Goal: Task Accomplishment & Management: Manage account settings

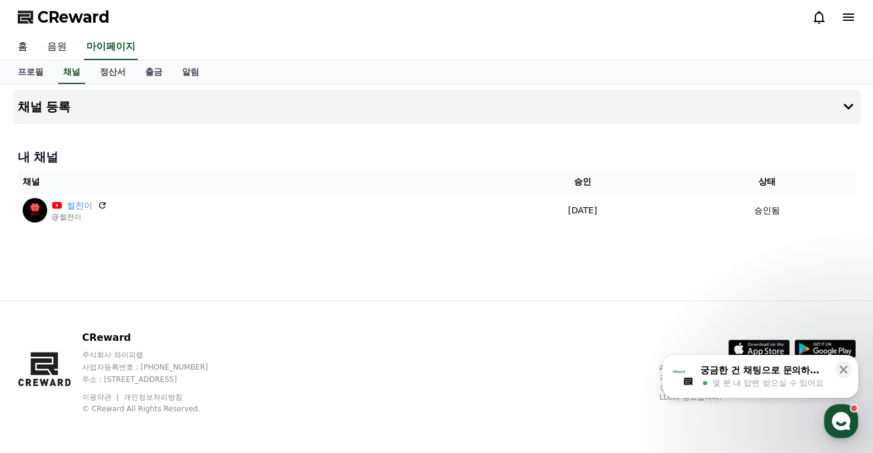
click at [47, 45] on link "음원" at bounding box center [56, 47] width 39 height 26
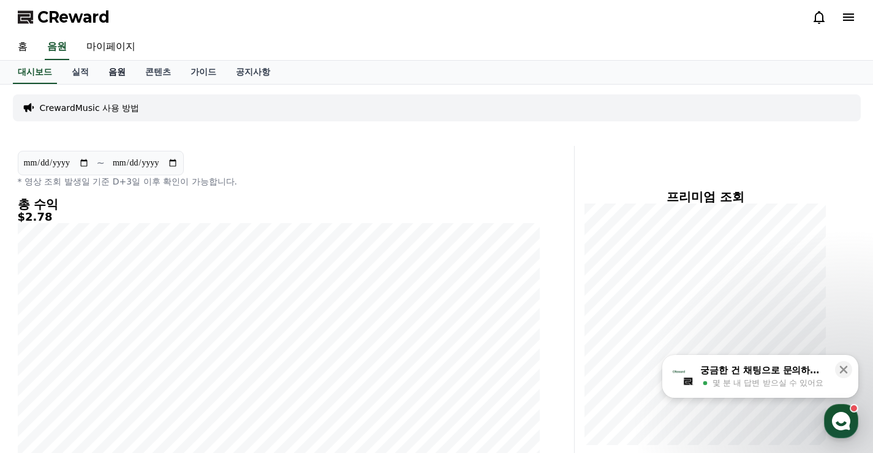
click at [117, 70] on link "음원" at bounding box center [117, 72] width 37 height 23
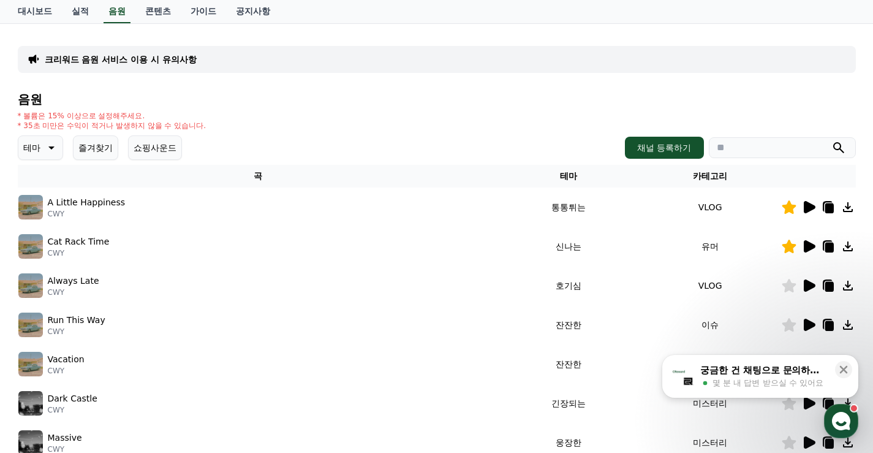
scroll to position [123, 0]
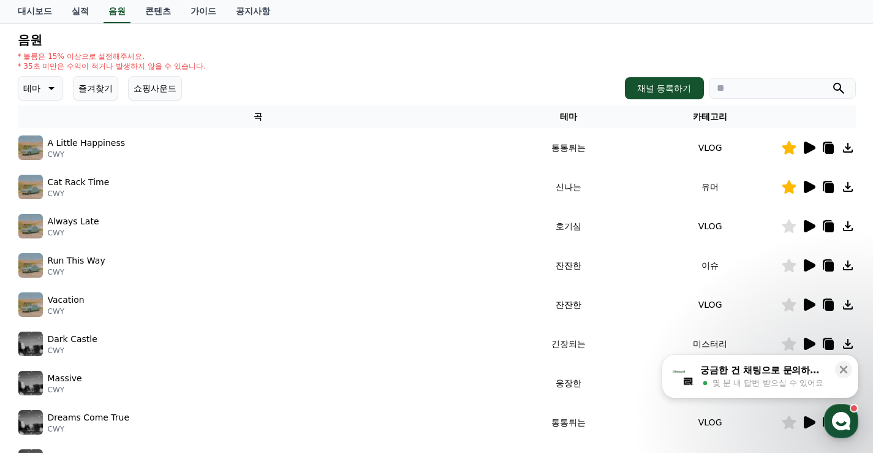
click at [806, 265] on icon at bounding box center [810, 265] width 12 height 12
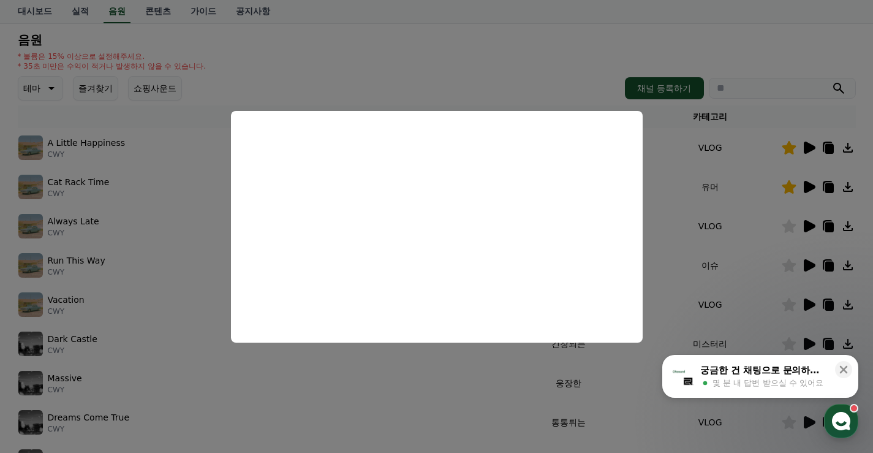
click at [441, 40] on button "close modal" at bounding box center [436, 226] width 873 height 453
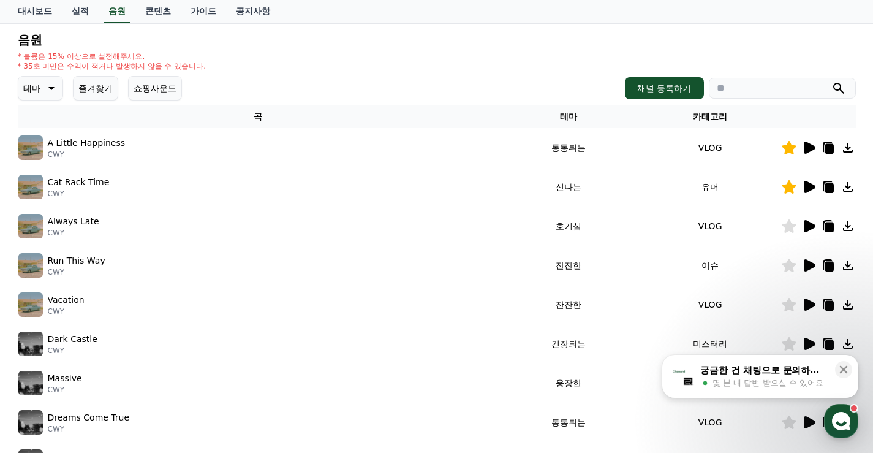
click at [90, 98] on button "즐겨찾기" at bounding box center [95, 88] width 45 height 25
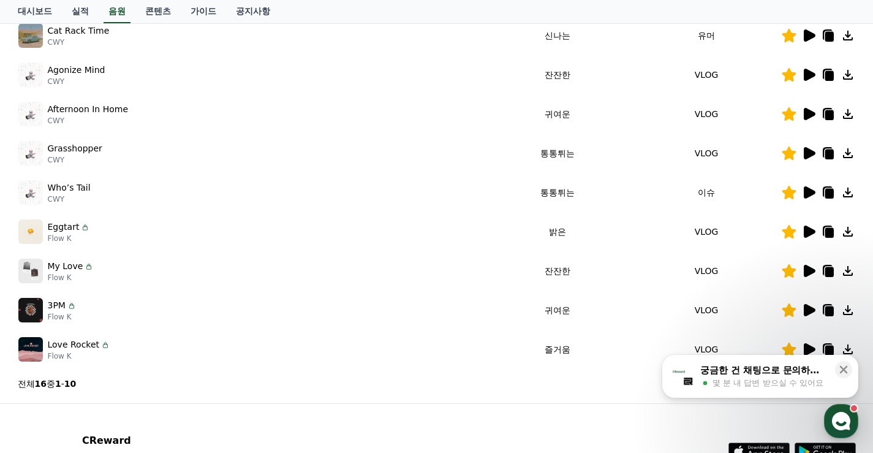
scroll to position [377, 0]
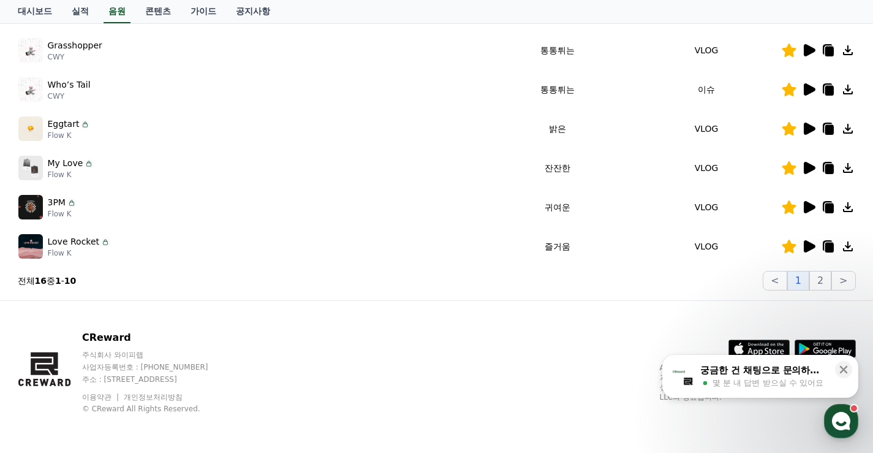
click at [816, 246] on div at bounding box center [819, 246] width 74 height 15
click at [810, 245] on icon at bounding box center [810, 246] width 12 height 12
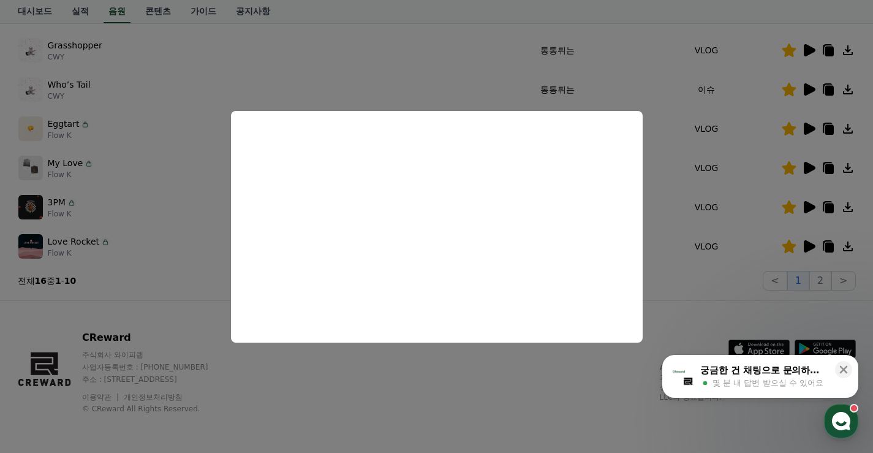
click at [497, 387] on button "close modal" at bounding box center [436, 226] width 873 height 453
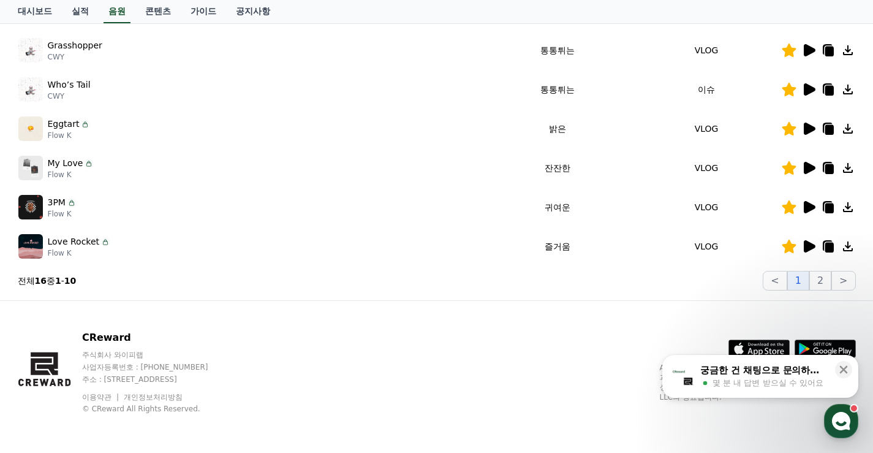
click at [830, 246] on icon at bounding box center [829, 248] width 9 height 10
click at [809, 162] on icon at bounding box center [809, 168] width 15 height 15
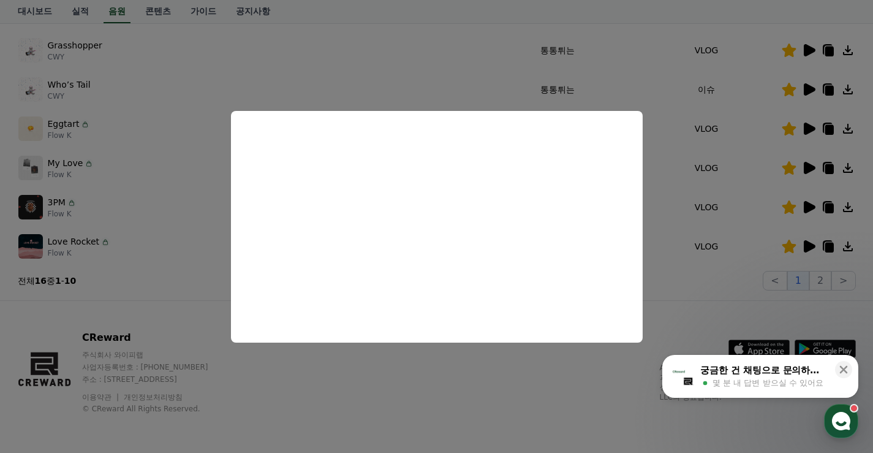
click at [514, 394] on button "close modal" at bounding box center [436, 226] width 873 height 453
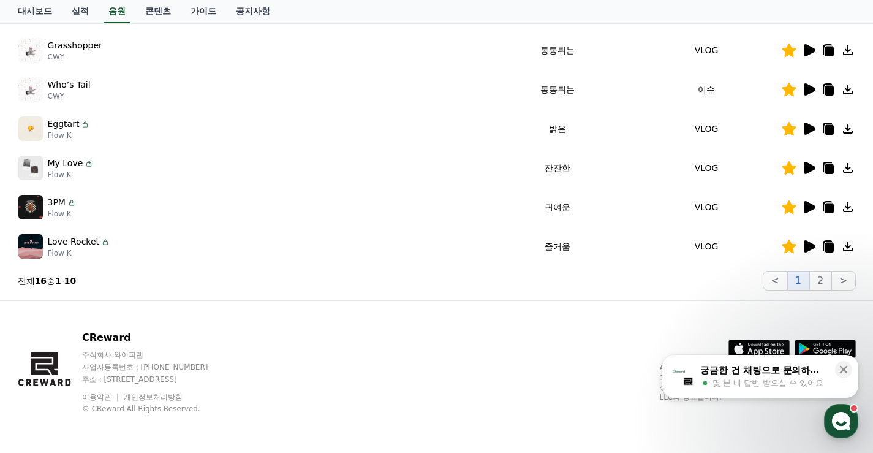
click at [805, 126] on icon at bounding box center [810, 129] width 12 height 12
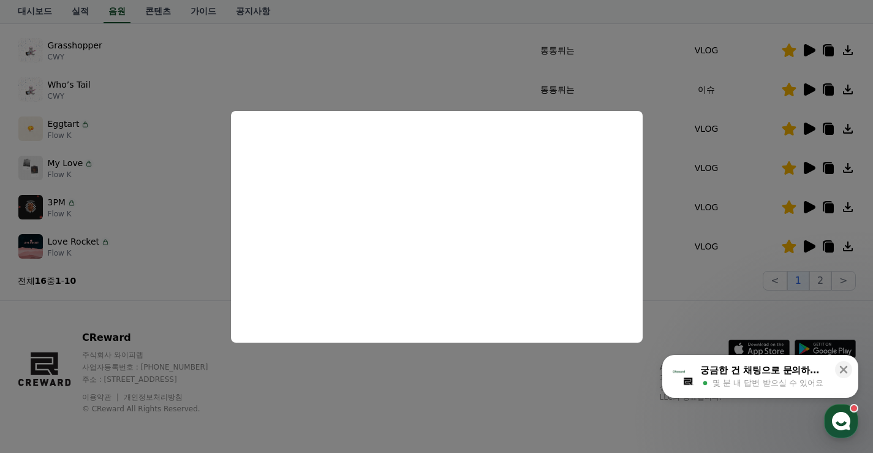
click at [535, 406] on button "close modal" at bounding box center [436, 226] width 873 height 453
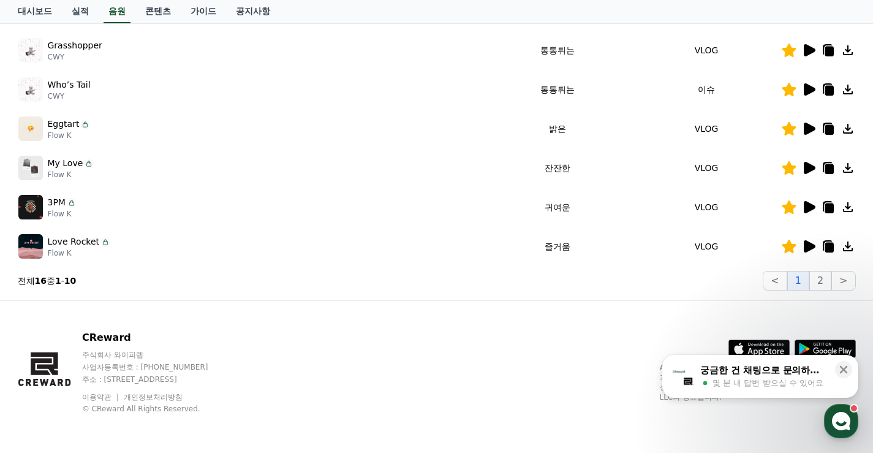
click at [808, 88] on icon at bounding box center [810, 89] width 12 height 12
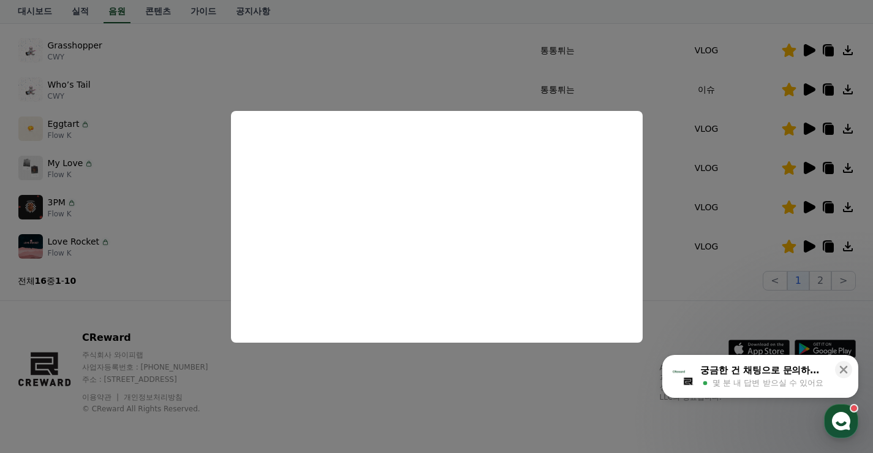
click at [507, 392] on button "close modal" at bounding box center [436, 226] width 873 height 453
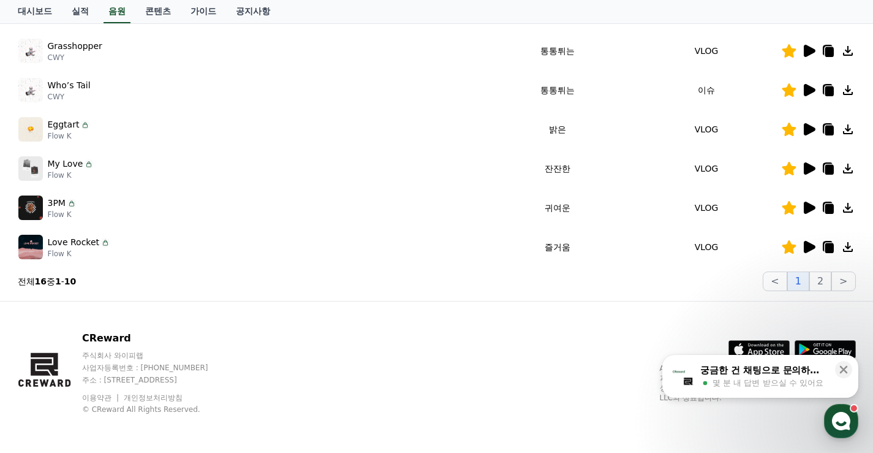
scroll to position [316, 0]
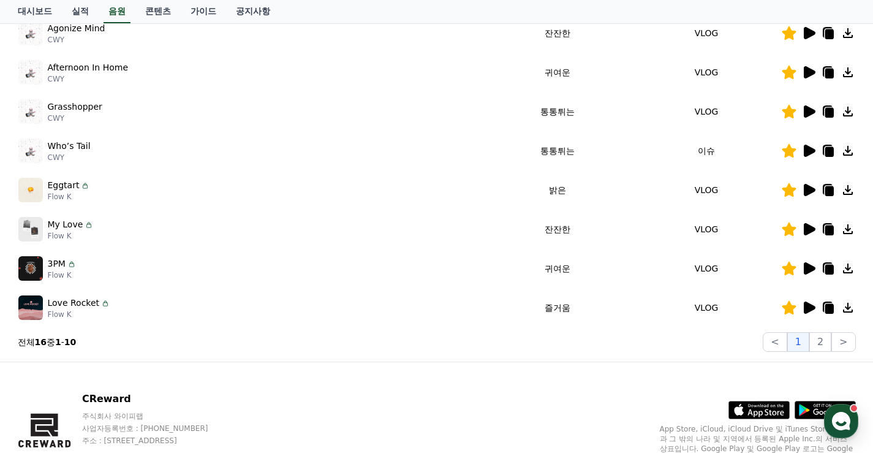
click at [805, 105] on icon at bounding box center [809, 111] width 15 height 15
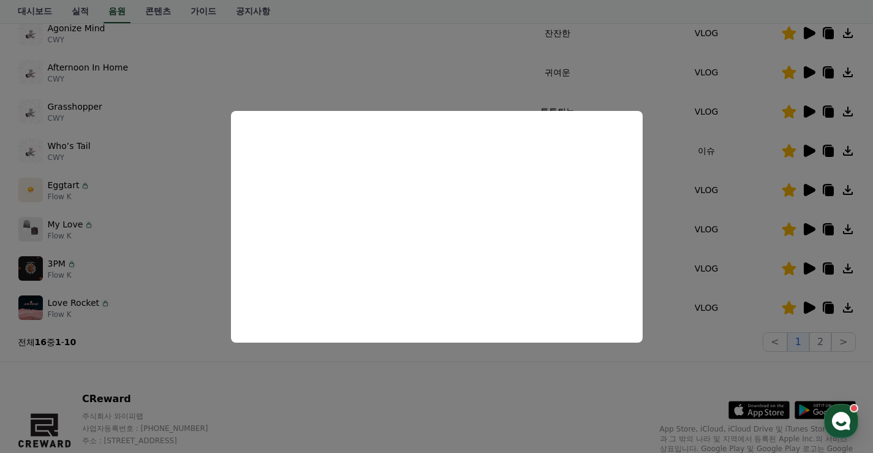
click at [487, 388] on button "close modal" at bounding box center [436, 226] width 873 height 453
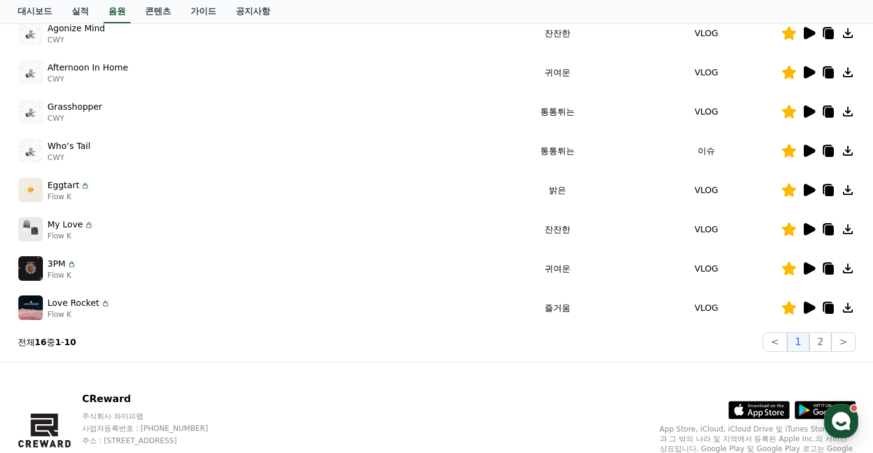
click at [810, 69] on icon at bounding box center [810, 72] width 12 height 12
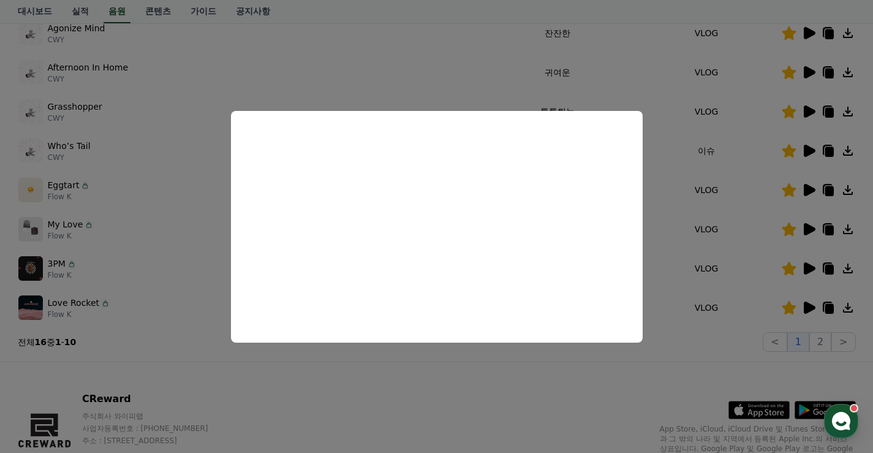
click at [472, 401] on button "close modal" at bounding box center [436, 226] width 873 height 453
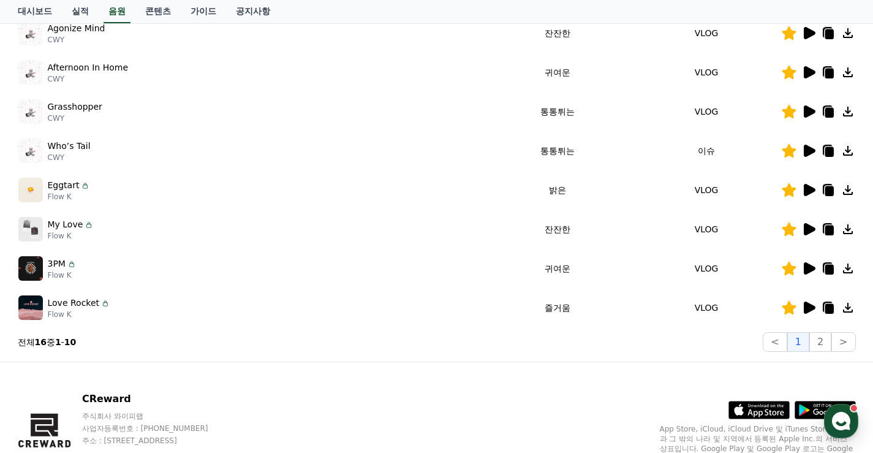
click at [807, 29] on icon at bounding box center [810, 33] width 12 height 12
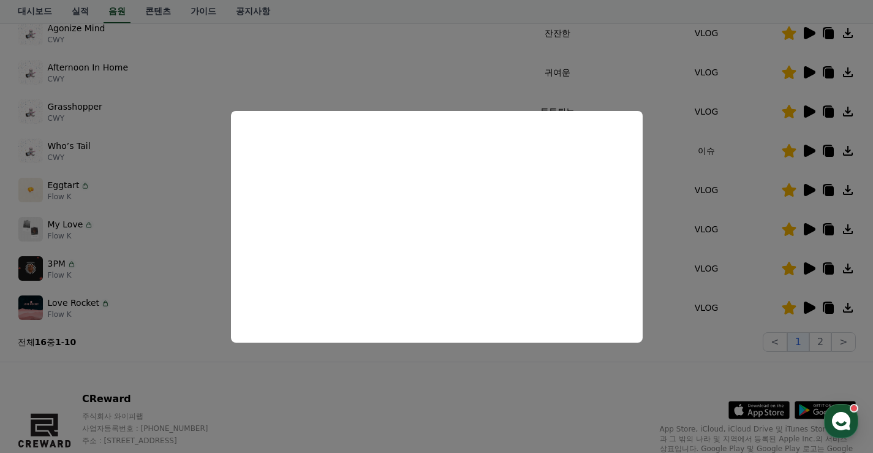
click at [530, 391] on button "close modal" at bounding box center [436, 226] width 873 height 453
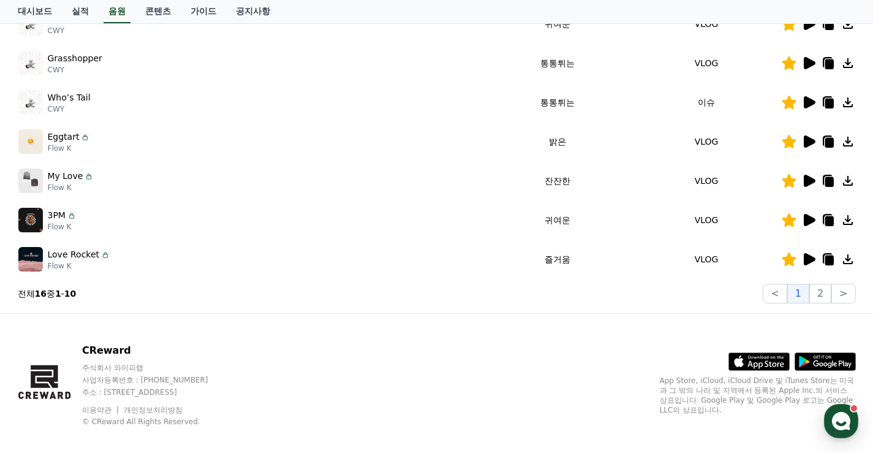
scroll to position [377, 0]
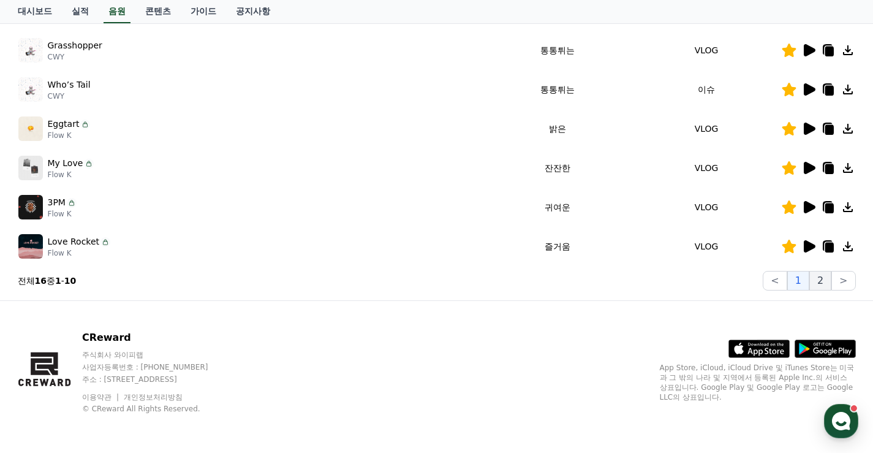
click at [824, 280] on button "2" at bounding box center [821, 281] width 22 height 20
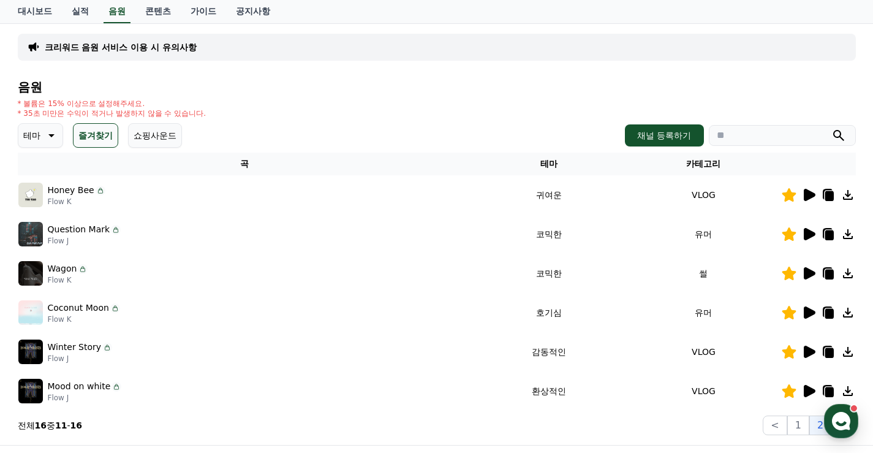
scroll to position [97, 0]
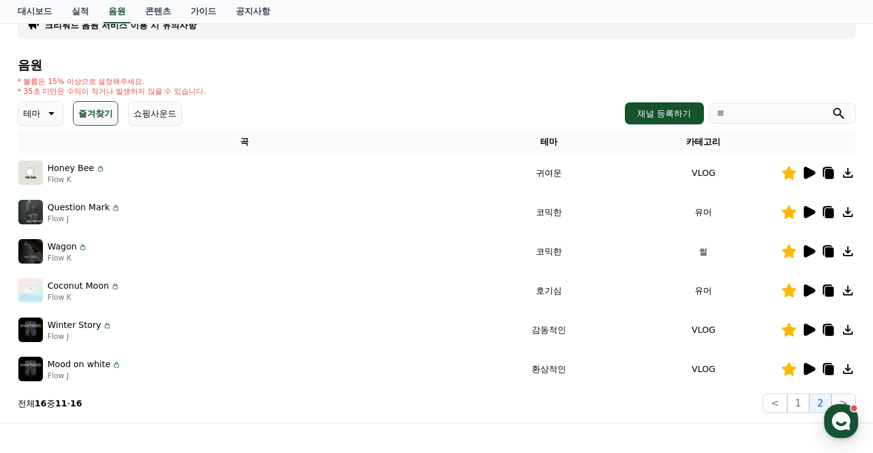
click at [814, 163] on td at bounding box center [818, 172] width 75 height 39
click at [810, 170] on icon at bounding box center [810, 173] width 12 height 12
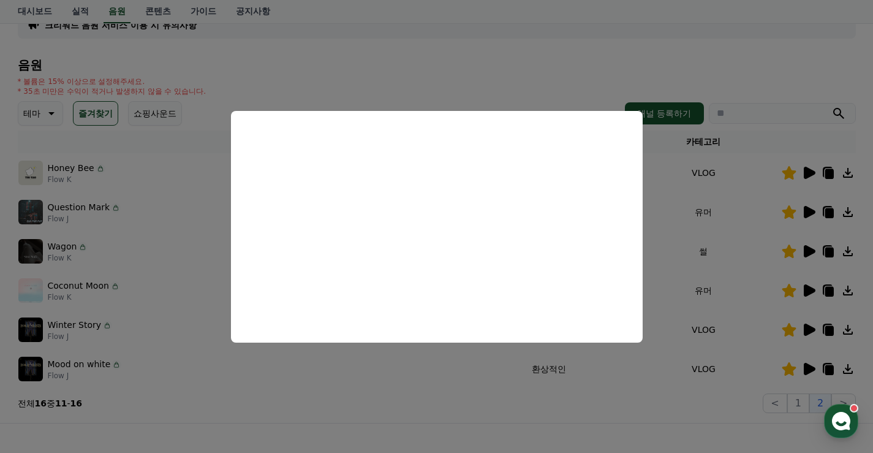
click at [494, 406] on button "close modal" at bounding box center [436, 226] width 873 height 453
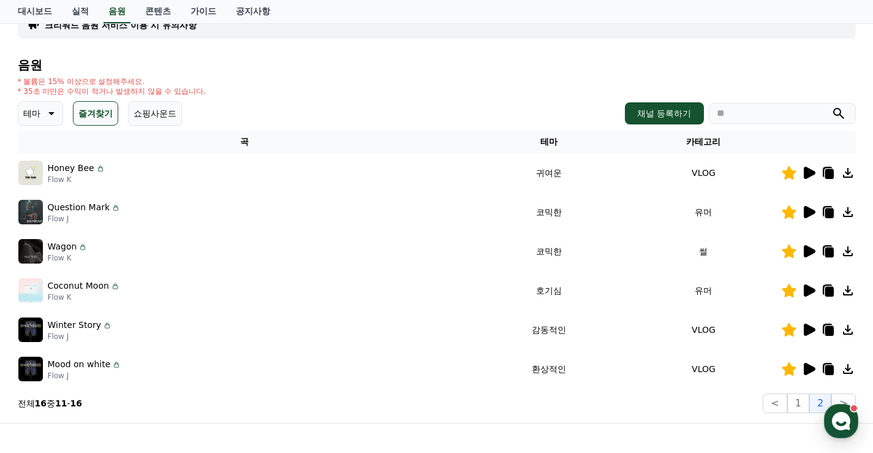
click at [811, 210] on icon at bounding box center [810, 212] width 12 height 12
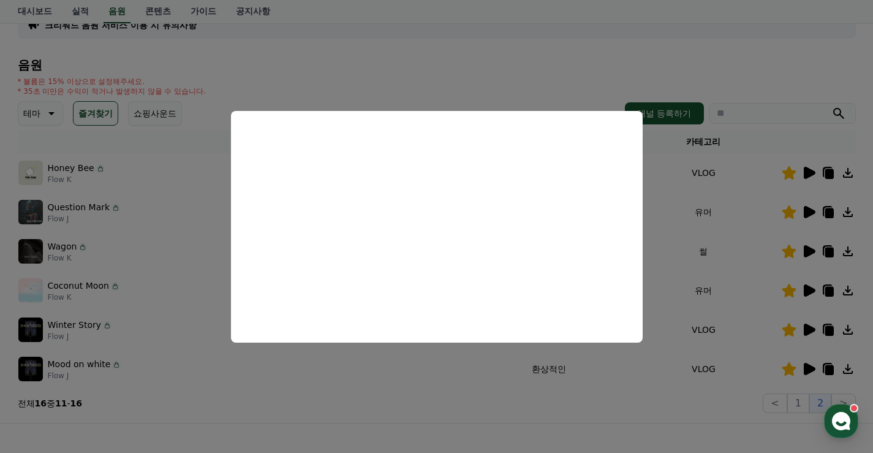
click at [623, 427] on button "close modal" at bounding box center [436, 226] width 873 height 453
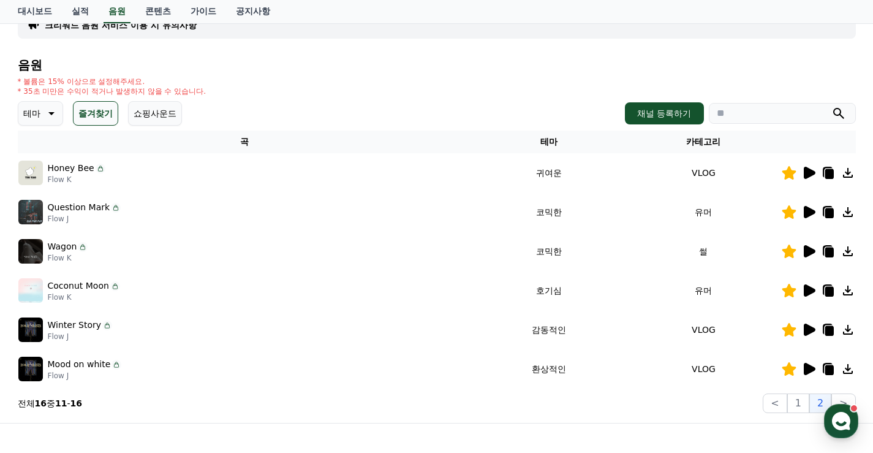
click at [812, 248] on icon at bounding box center [809, 251] width 15 height 15
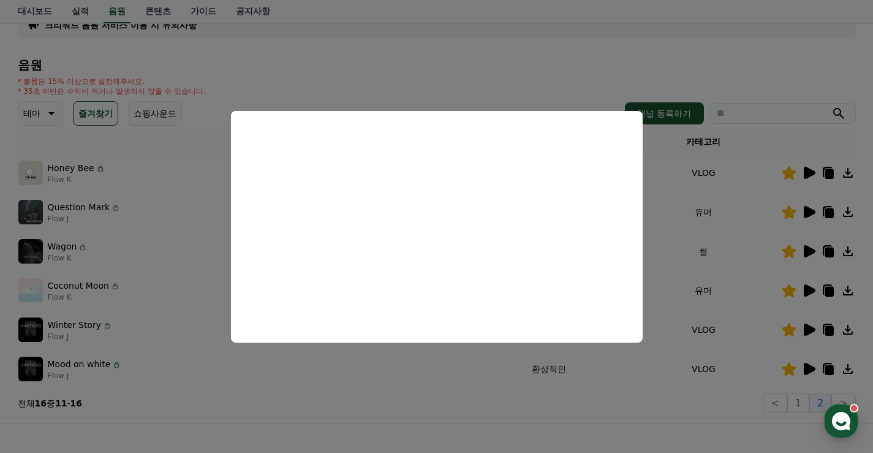
click at [658, 414] on button "close modal" at bounding box center [436, 226] width 873 height 453
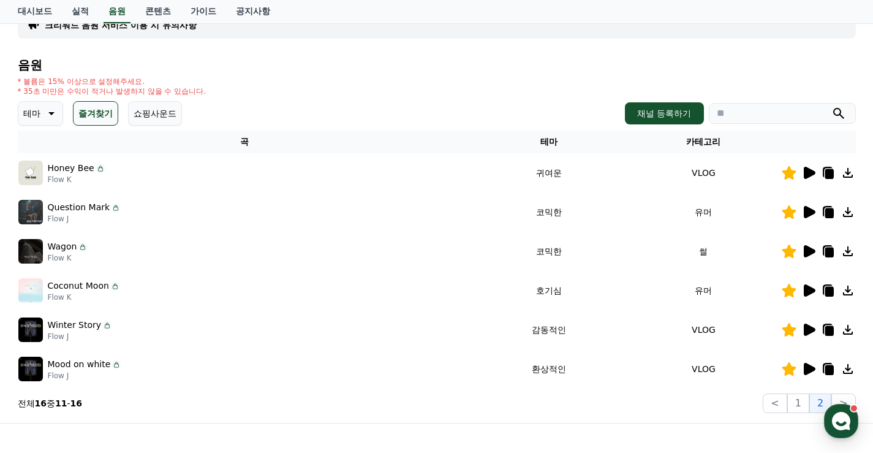
click at [816, 292] on div at bounding box center [819, 290] width 74 height 15
click at [810, 289] on icon at bounding box center [810, 290] width 12 height 12
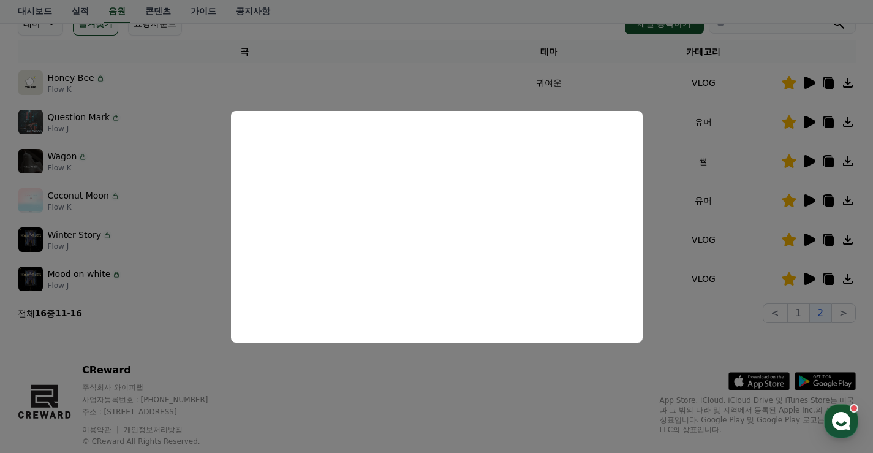
scroll to position [220, 0]
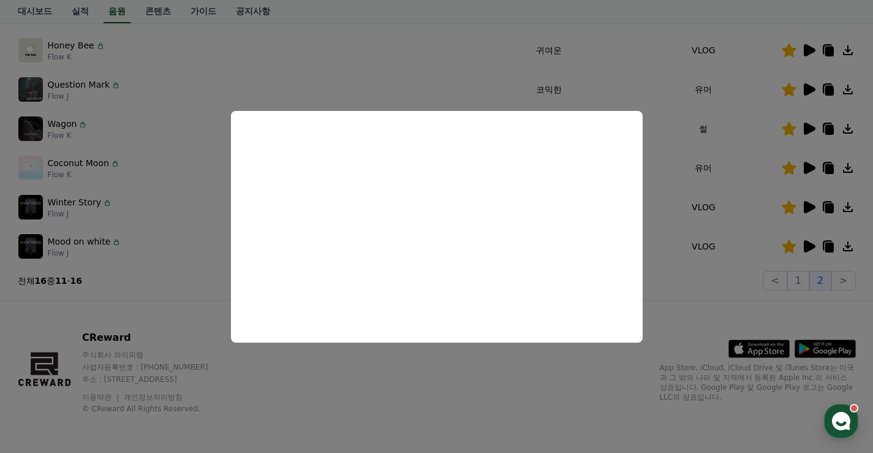
click at [582, 370] on button "close modal" at bounding box center [436, 226] width 873 height 453
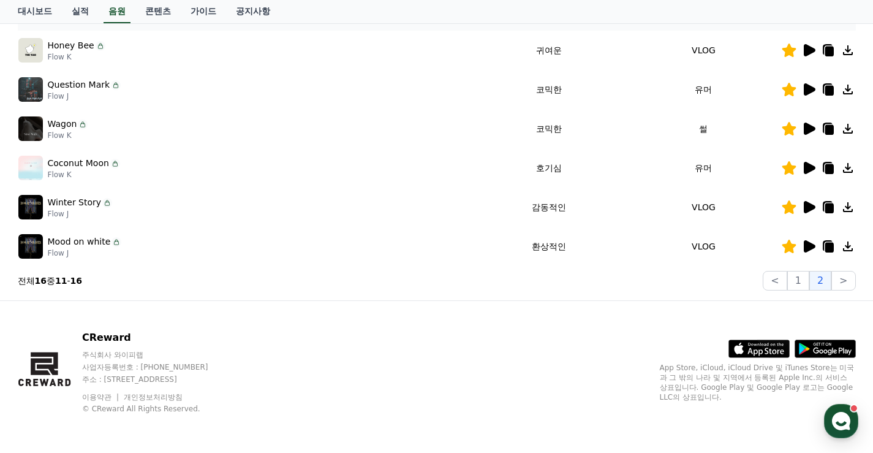
click at [808, 246] on icon at bounding box center [810, 246] width 12 height 12
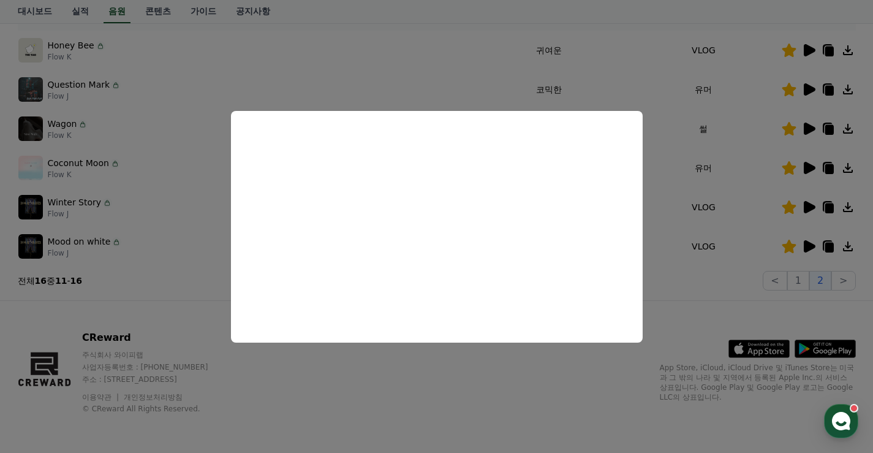
click at [582, 405] on button "close modal" at bounding box center [436, 226] width 873 height 453
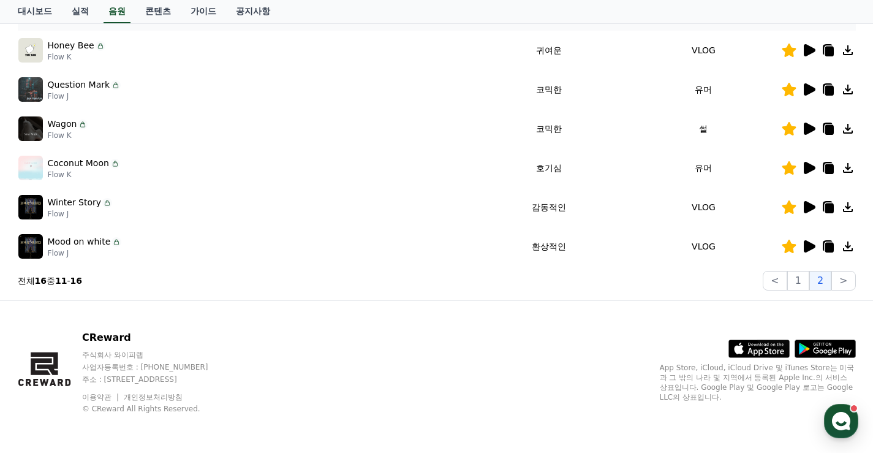
click at [810, 210] on icon at bounding box center [810, 207] width 12 height 12
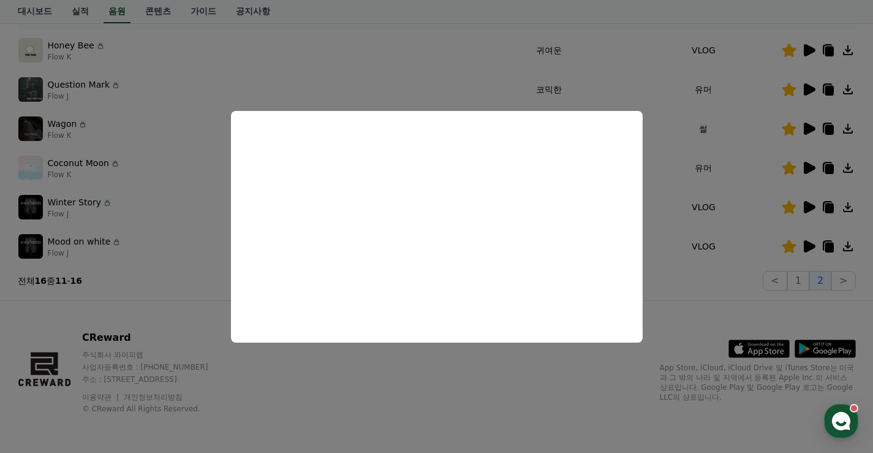
click at [557, 397] on button "close modal" at bounding box center [436, 226] width 873 height 453
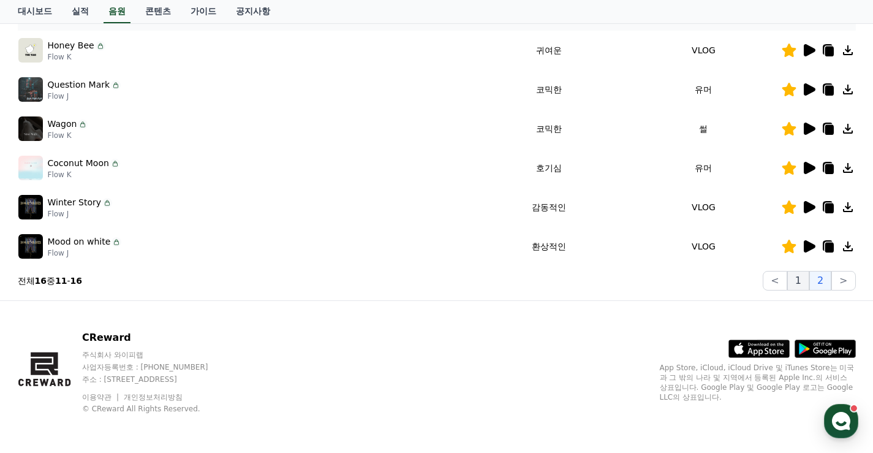
click at [800, 286] on button "1" at bounding box center [798, 281] width 22 height 20
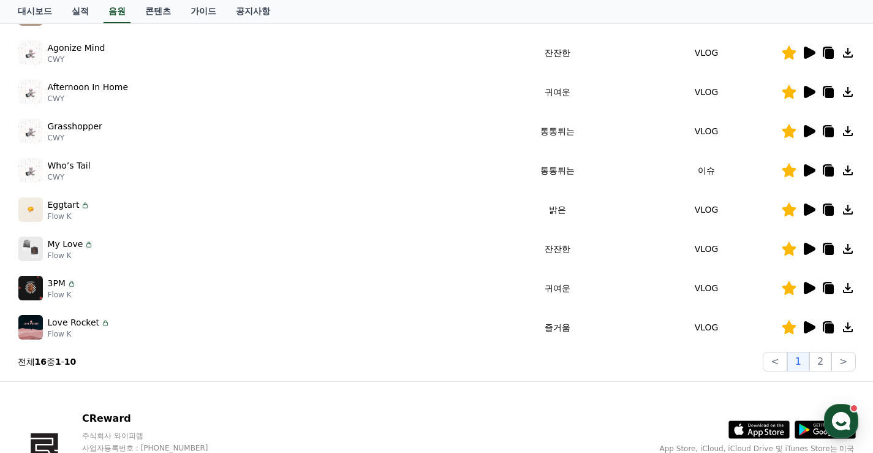
scroll to position [377, 0]
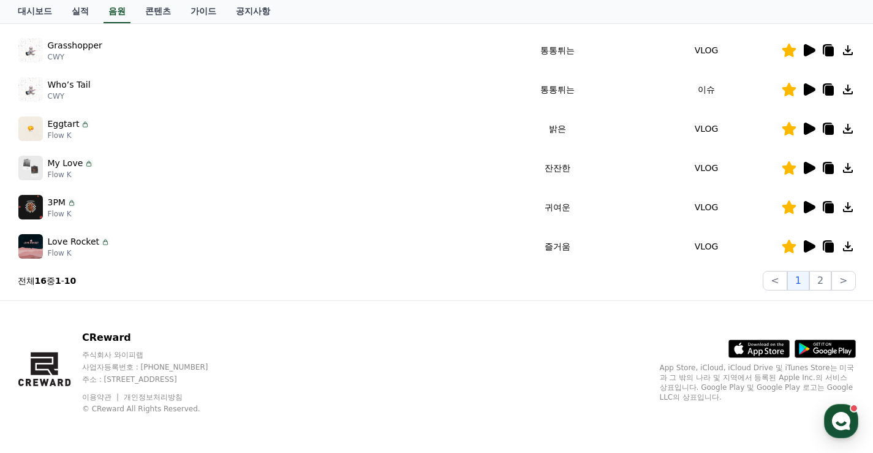
click at [815, 245] on icon at bounding box center [809, 246] width 15 height 15
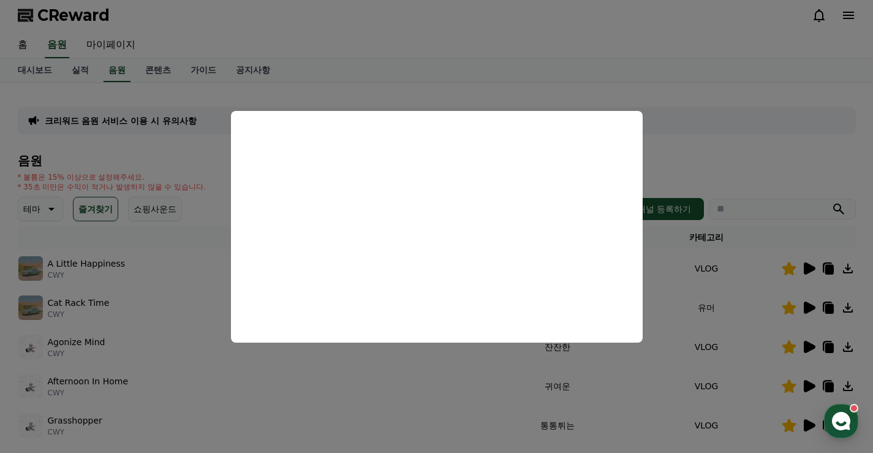
scroll to position [0, 0]
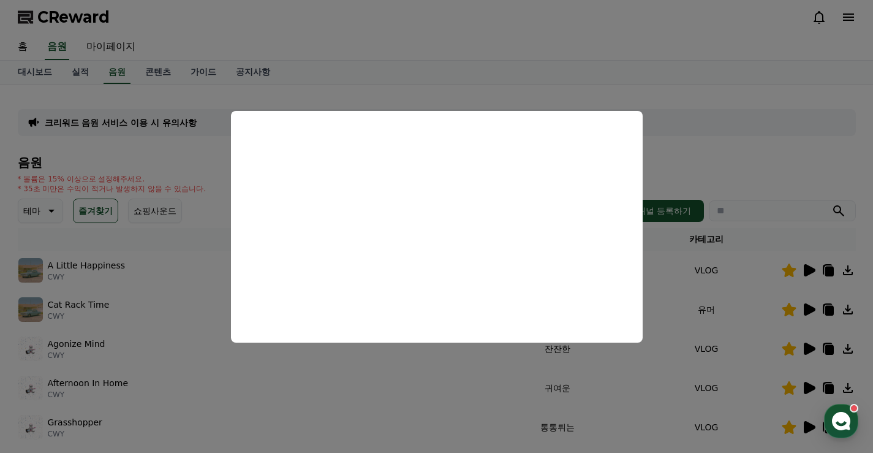
click at [665, 94] on button "close modal" at bounding box center [436, 226] width 873 height 453
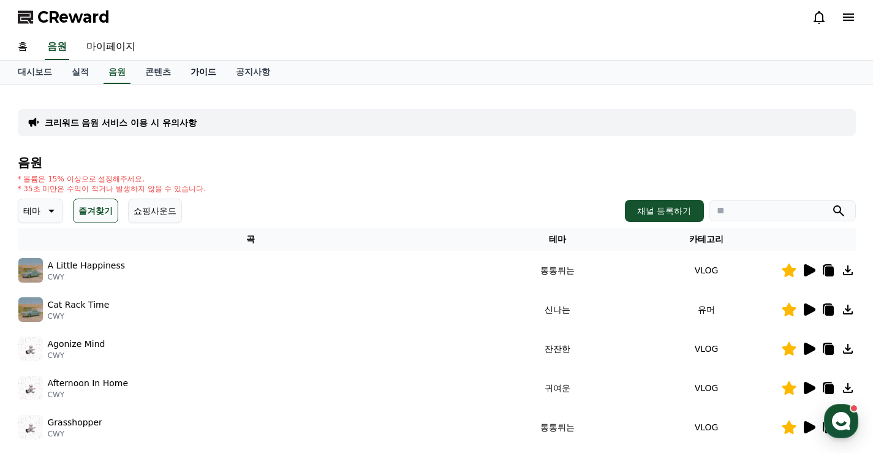
click at [205, 72] on link "가이드" at bounding box center [203, 72] width 45 height 23
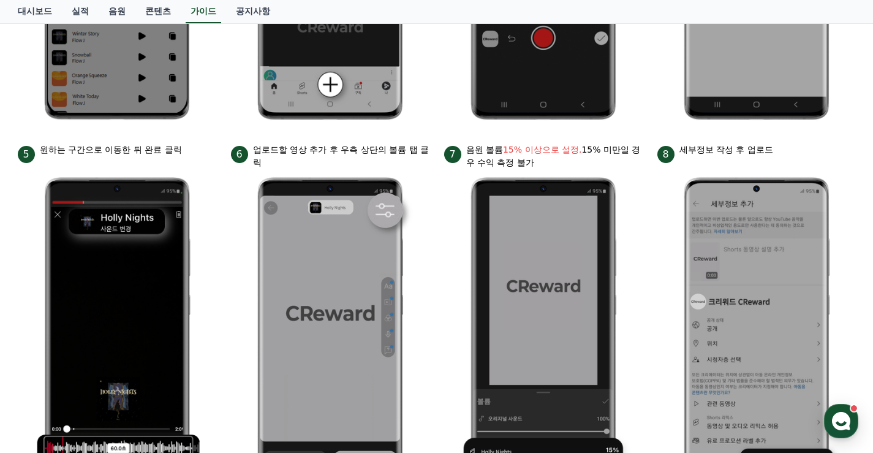
scroll to position [435, 0]
